Goal: Book appointment/travel/reservation

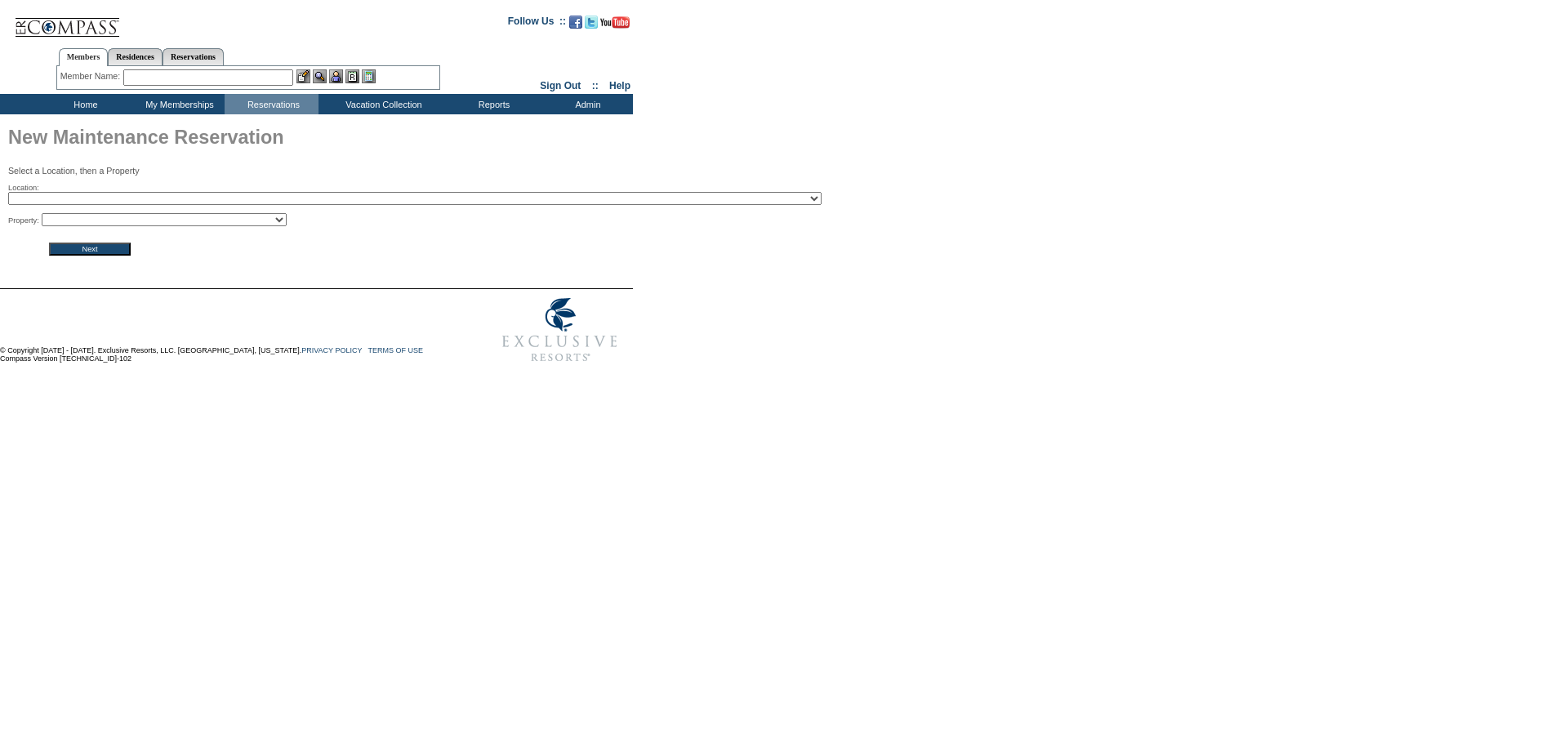
click at [172, 198] on select "2024 The Founders Cup - Eden Club Founders Cup 2025 Kentucky Derby - 2025 Kentu…" at bounding box center [414, 198] width 814 height 13
select select "40"
click at [8, 194] on select "2024 The Founders Cup - Eden Club Founders Cup 2025 Kentucky Derby - 2025 Kentu…" at bounding box center [414, 198] width 814 height 13
click at [106, 249] on input "Next" at bounding box center [90, 248] width 81 height 13
